Goal: Task Accomplishment & Management: Use online tool/utility

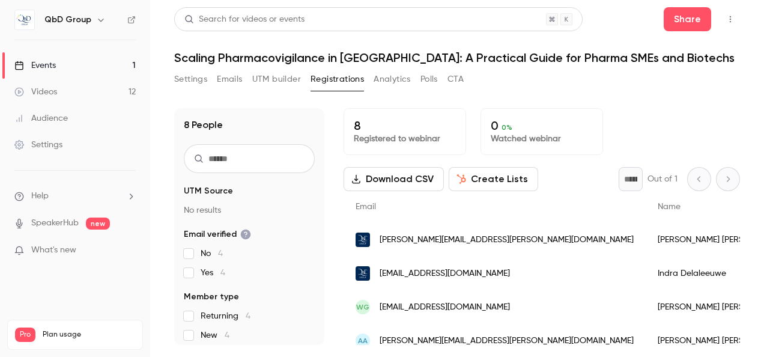
click at [46, 61] on div "Events" at bounding box center [34, 65] width 41 height 12
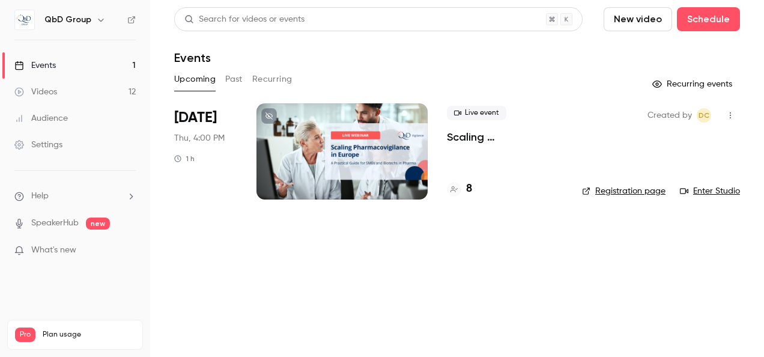
click at [469, 187] on h4 "8" at bounding box center [469, 189] width 6 height 16
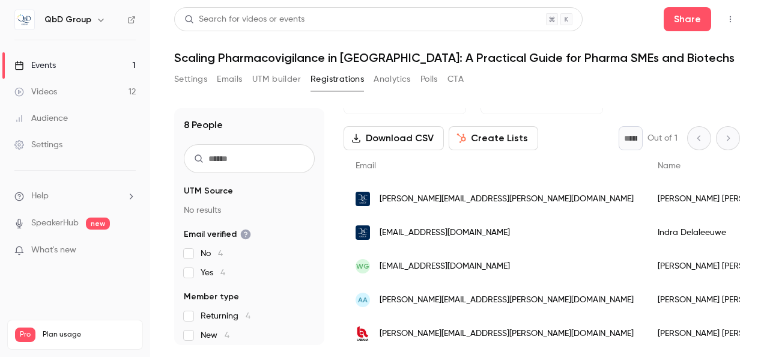
scroll to position [60, 0]
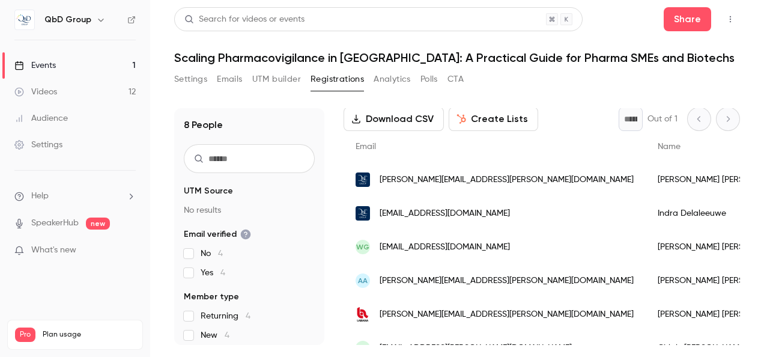
click at [473, 116] on button "Create Lists" at bounding box center [494, 119] width 90 height 24
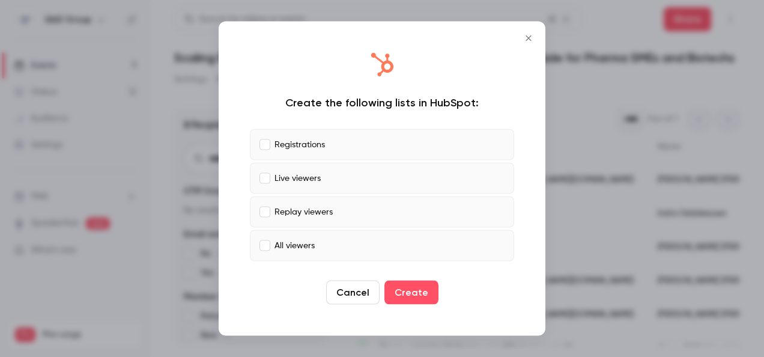
click at [314, 142] on p "Registrations" at bounding box center [300, 144] width 50 height 13
click at [419, 296] on button "Create" at bounding box center [411, 293] width 54 height 24
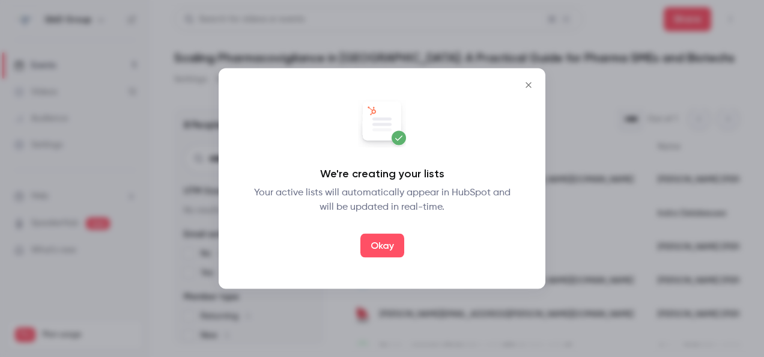
click at [527, 83] on icon "Close" at bounding box center [528, 86] width 14 height 10
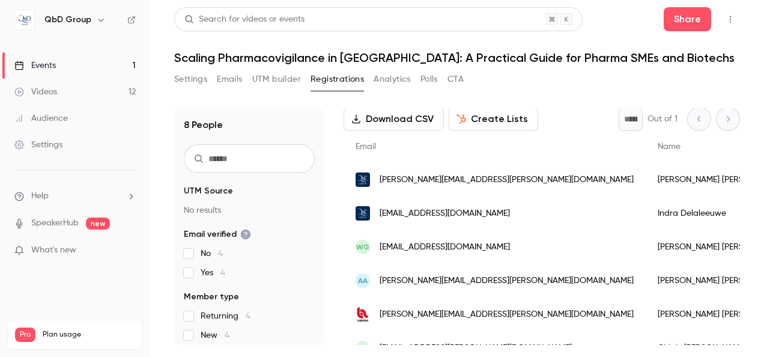
scroll to position [58, 0]
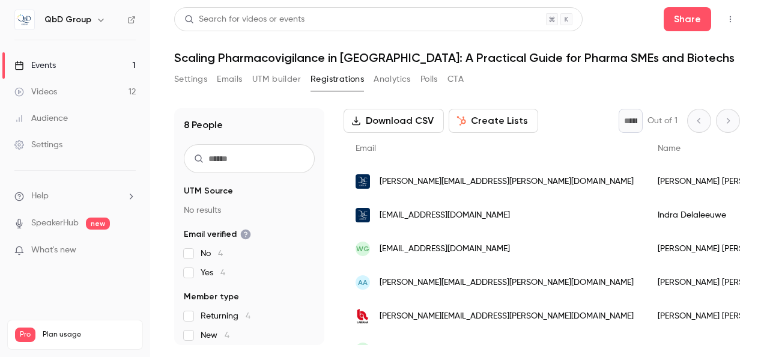
click at [52, 65] on div "Events" at bounding box center [34, 65] width 41 height 12
